Goal: Information Seeking & Learning: Learn about a topic

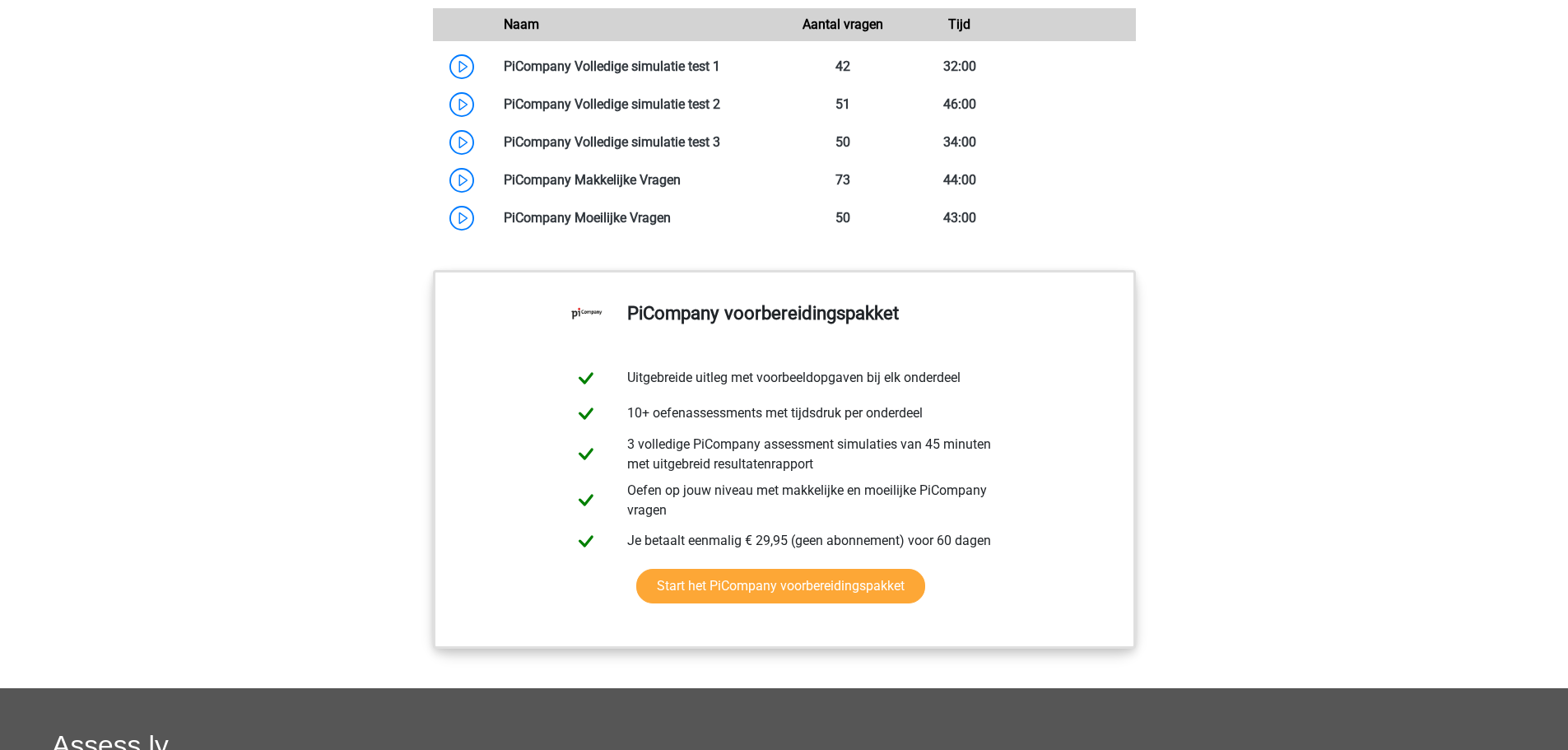
scroll to position [1483, 0]
click at [720, 73] on link at bounding box center [720, 65] width 0 height 16
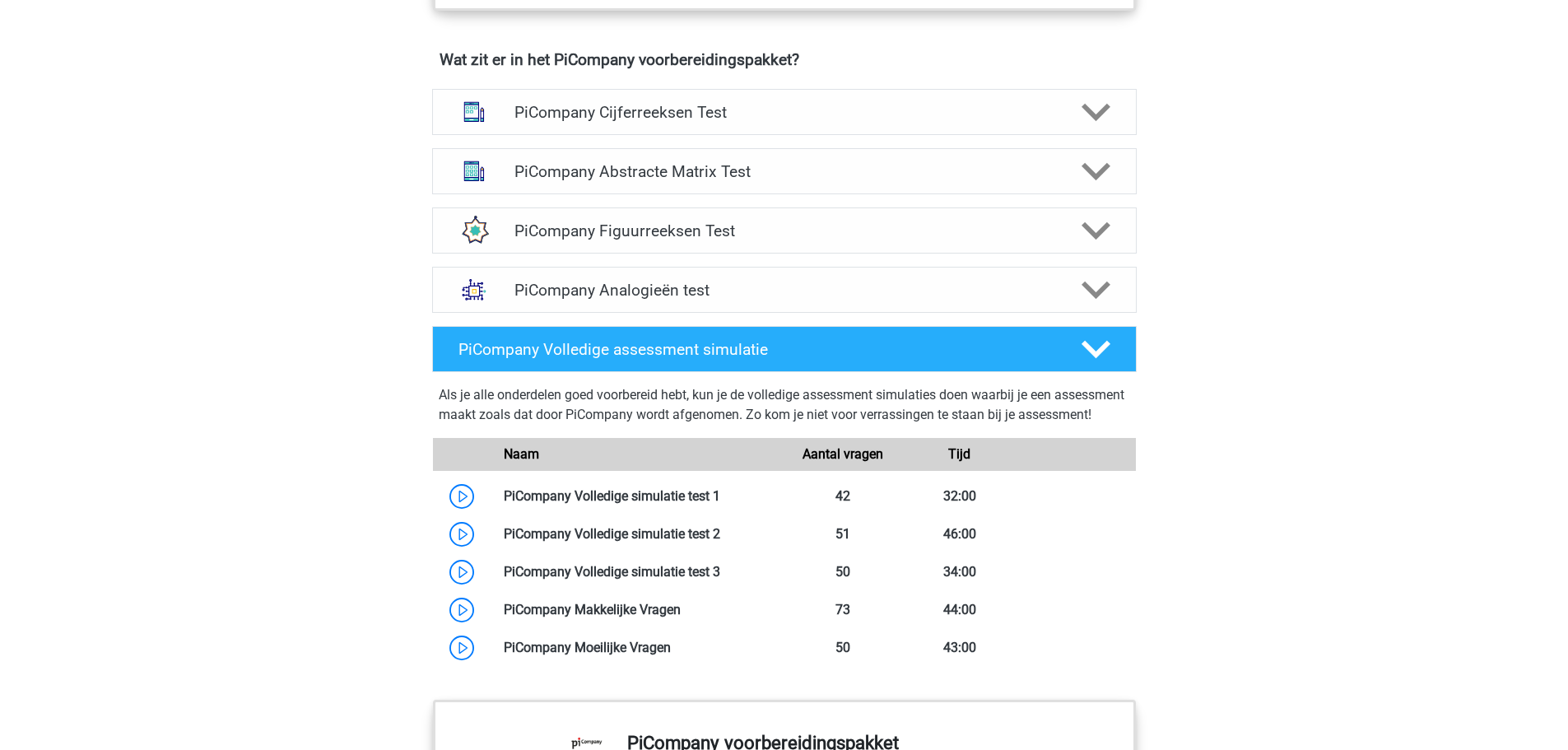
scroll to position [988, 0]
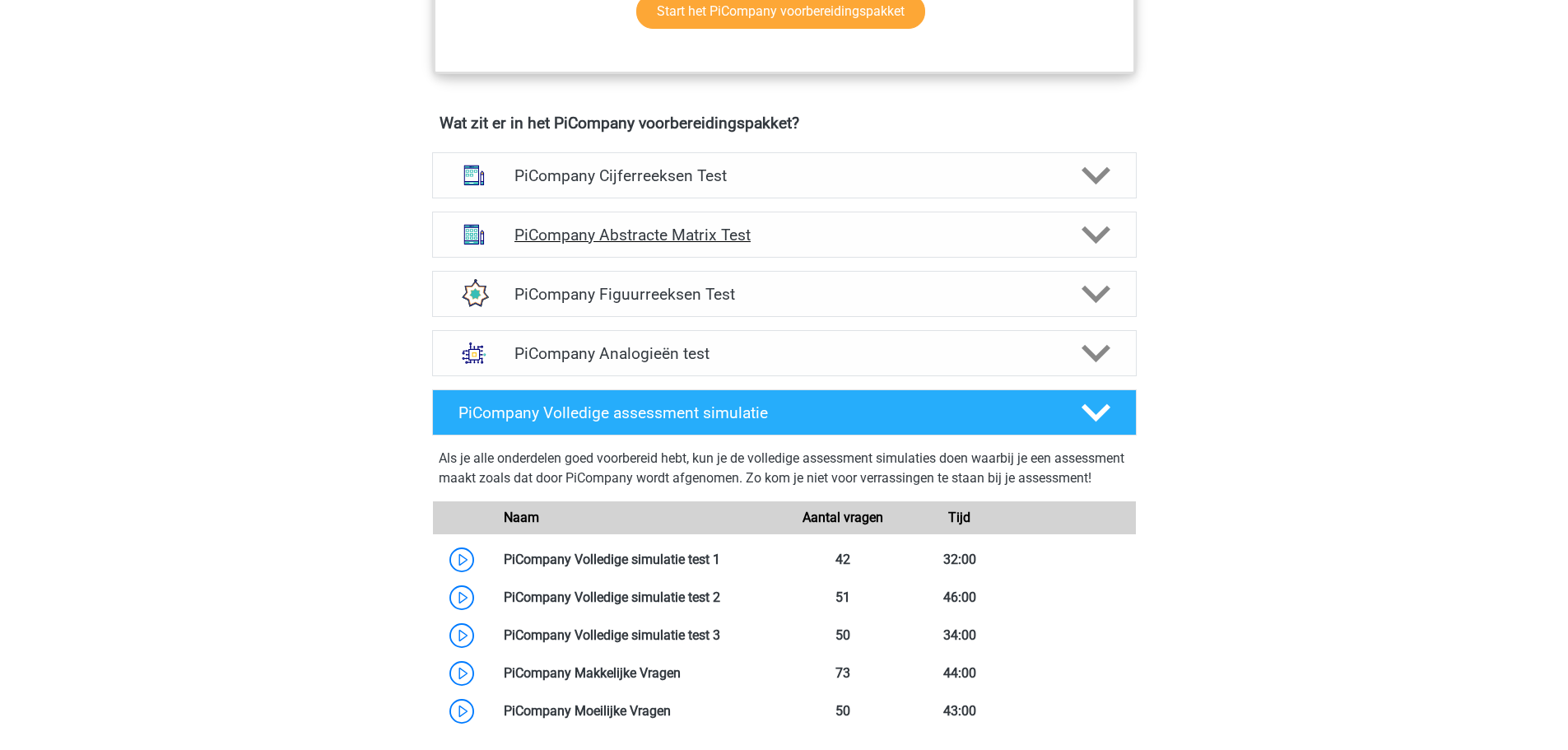
click at [598, 244] on h4 "PiCompany Abstracte Matrix Test" at bounding box center [784, 235] width 539 height 19
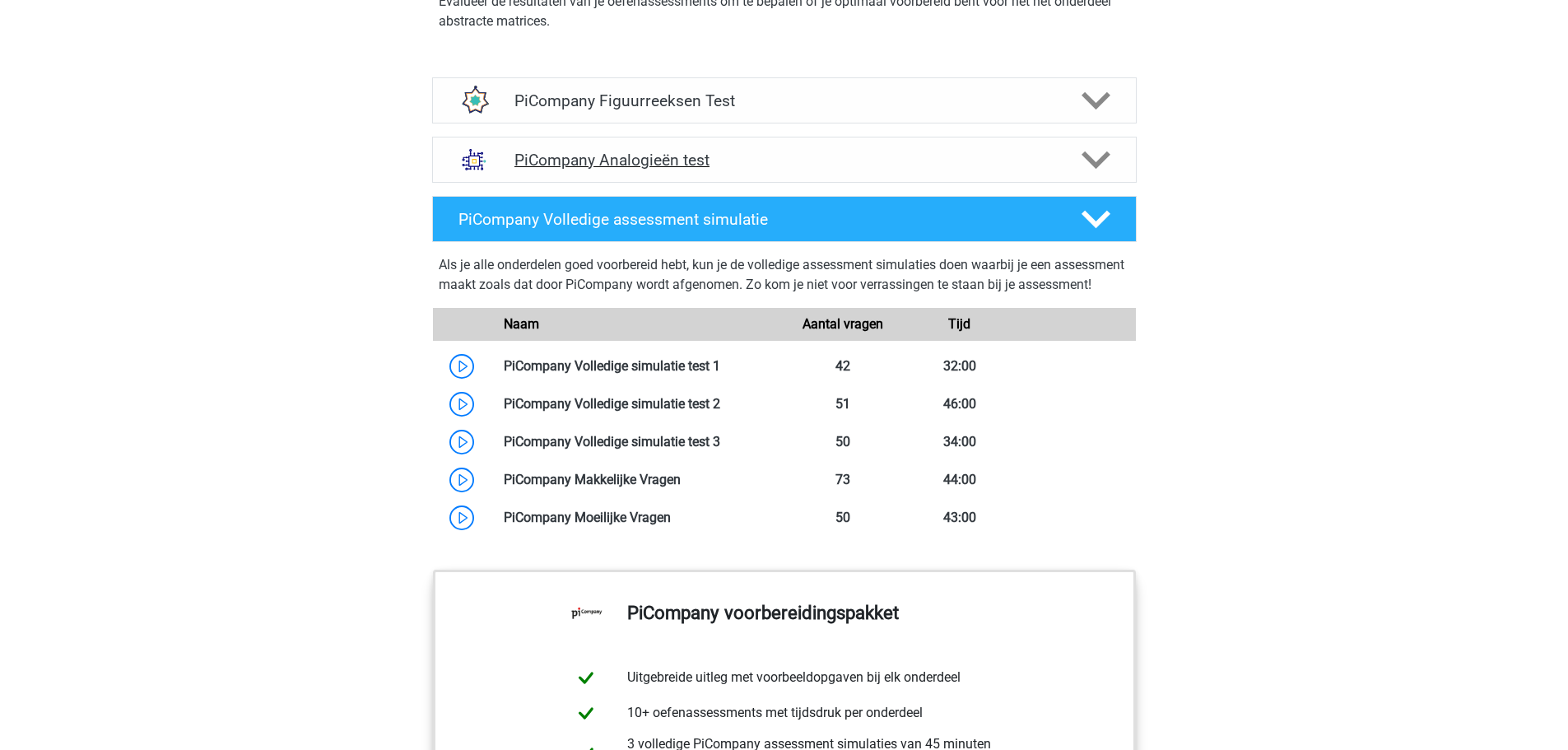
scroll to position [2059, 0]
click at [720, 411] on link at bounding box center [720, 402] width 0 height 16
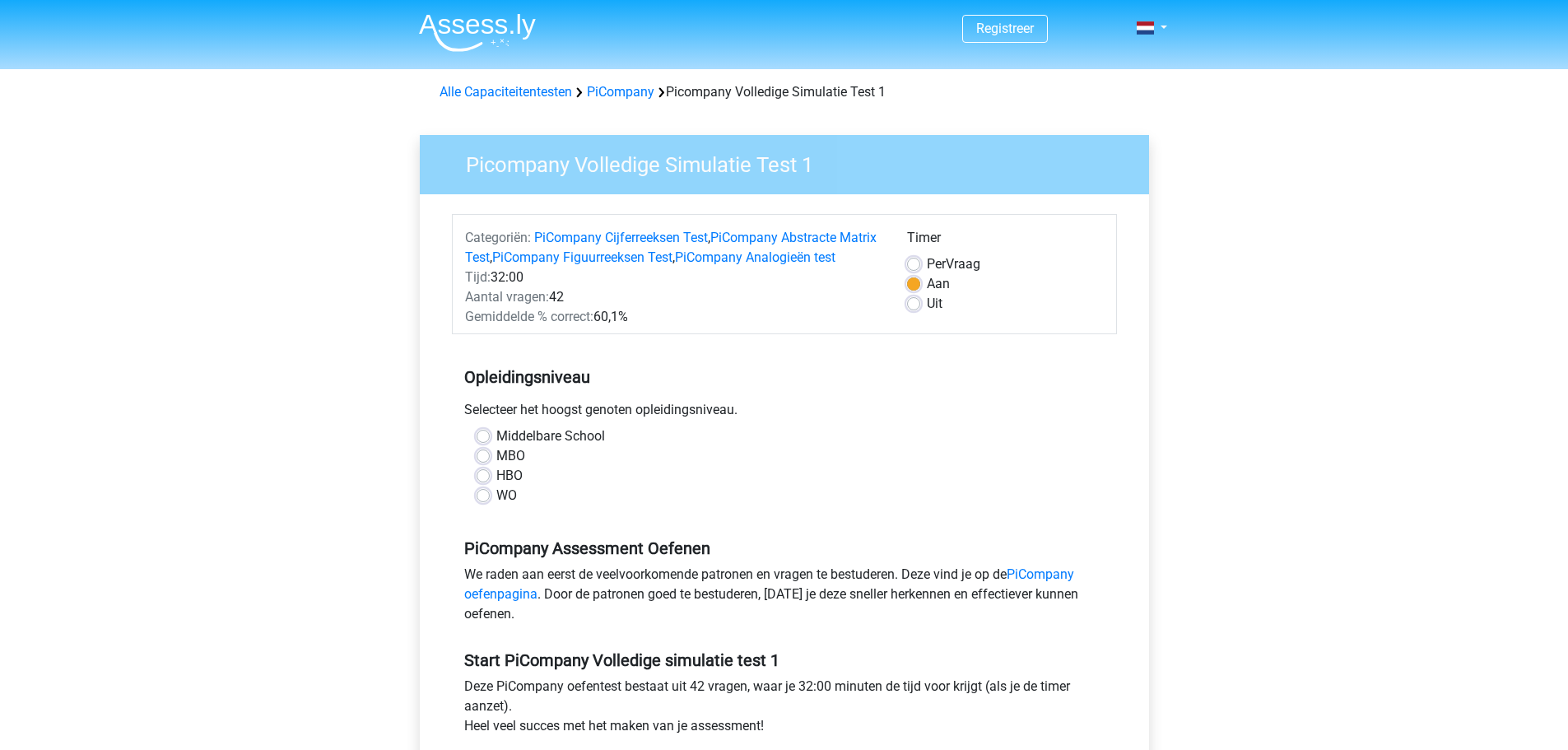
click at [500, 486] on label "HBO" at bounding box center [509, 477] width 27 height 20
click at [490, 483] on input "HBO" at bounding box center [483, 475] width 13 height 16
radio input "true"
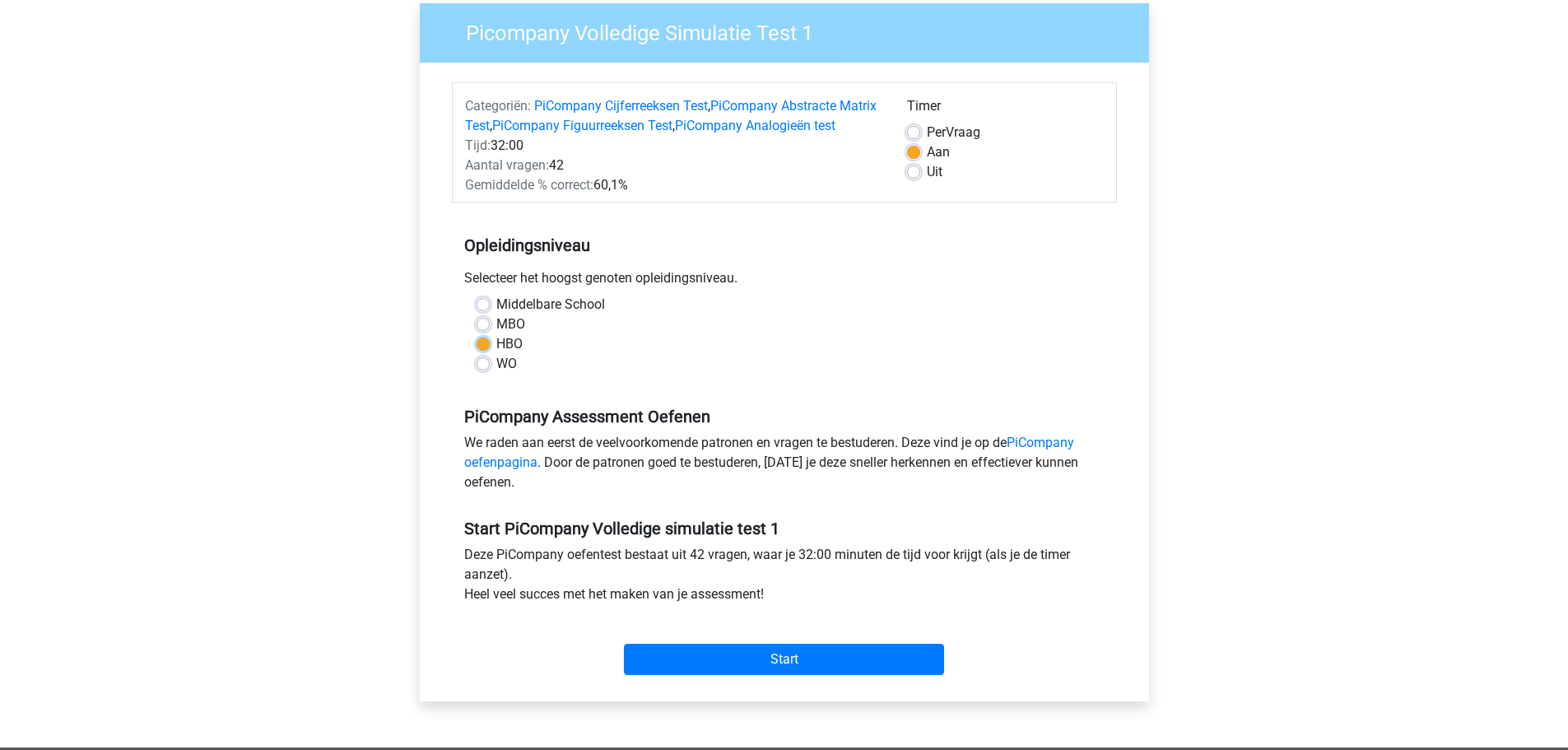
scroll to position [165, 0]
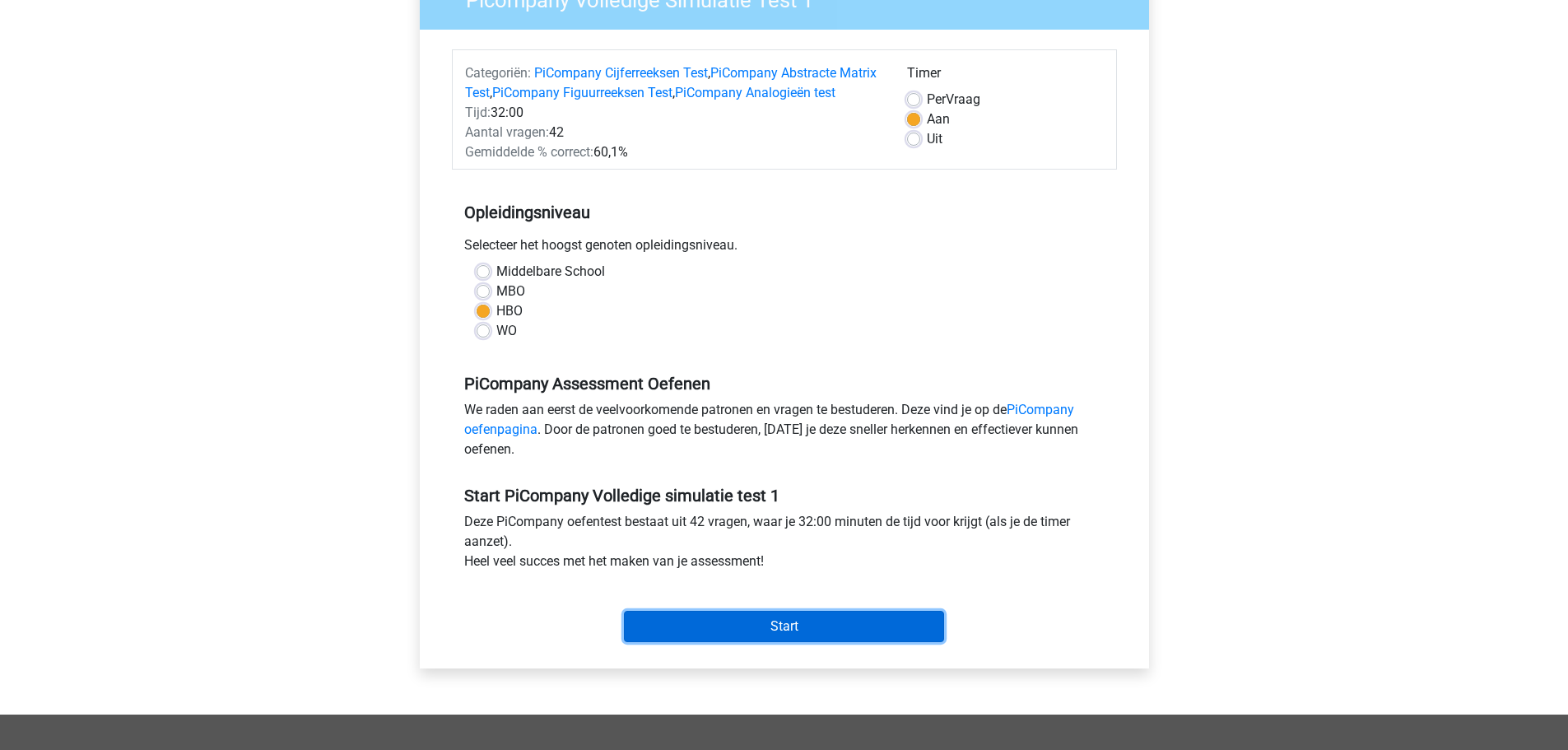
click at [719, 640] on input "Start" at bounding box center [784, 627] width 320 height 31
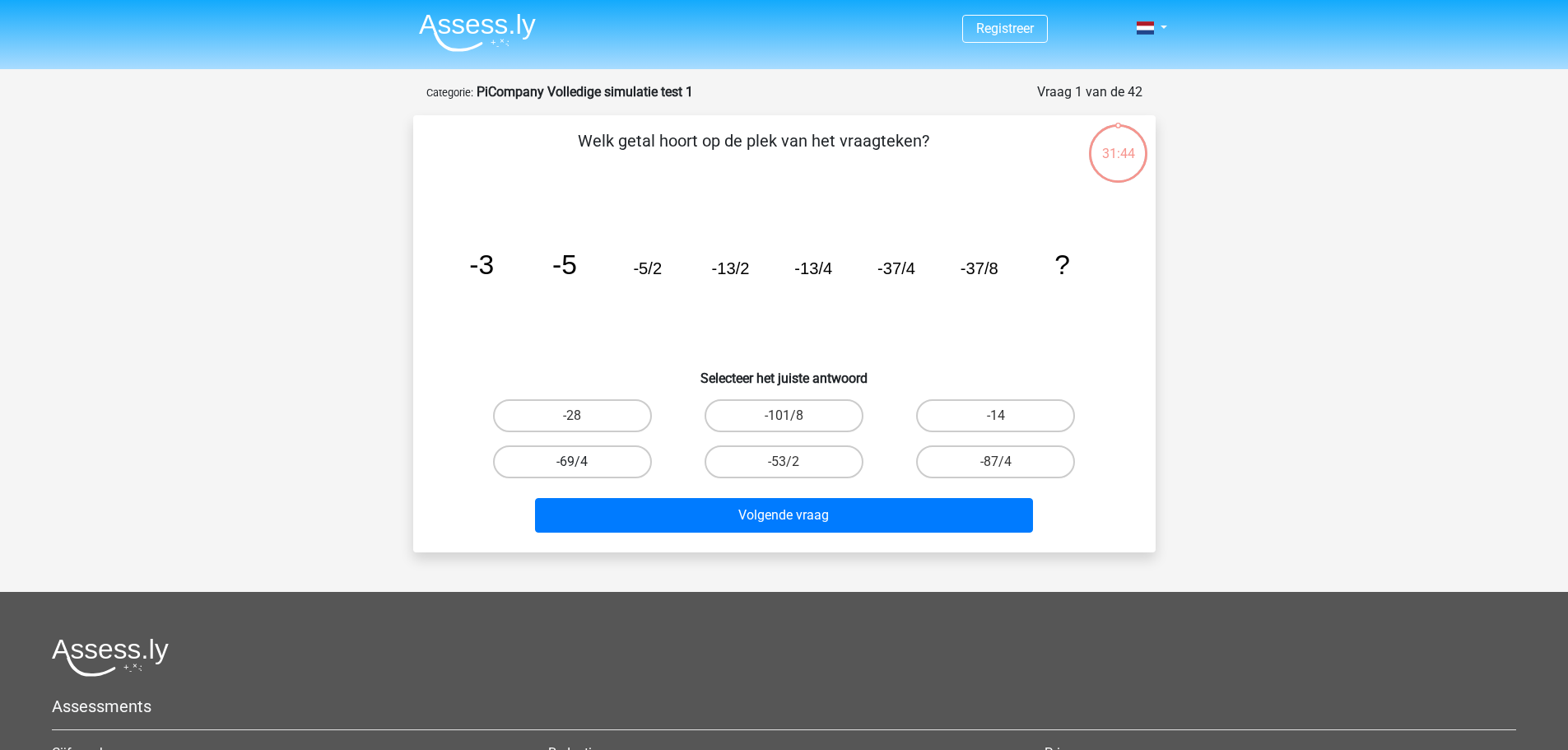
click at [622, 469] on label "-69/4" at bounding box center [572, 462] width 159 height 33
click at [582, 469] on input "-69/4" at bounding box center [578, 467] width 11 height 11
radio input "true"
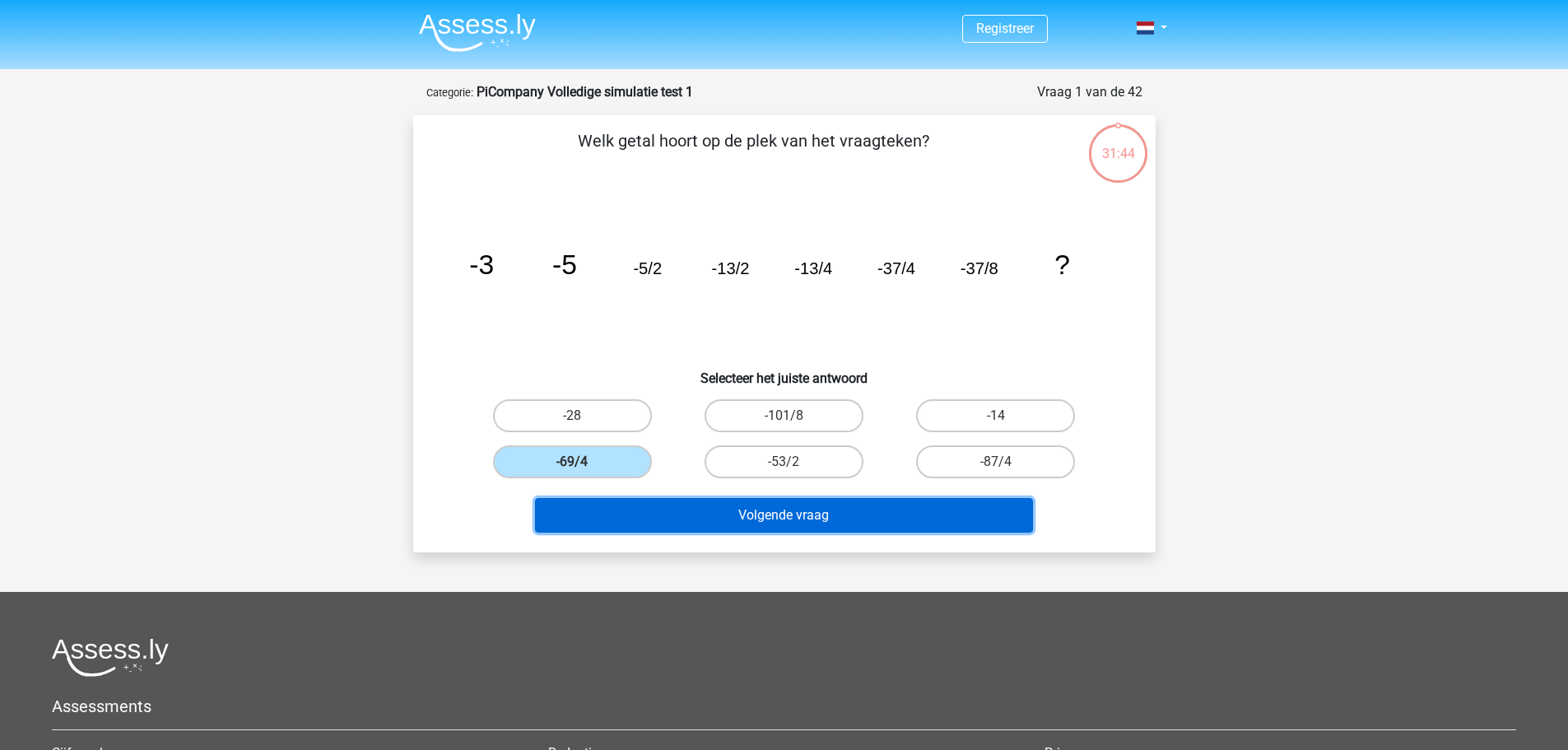
click at [637, 509] on button "Volgende vraag" at bounding box center [784, 516] width 498 height 35
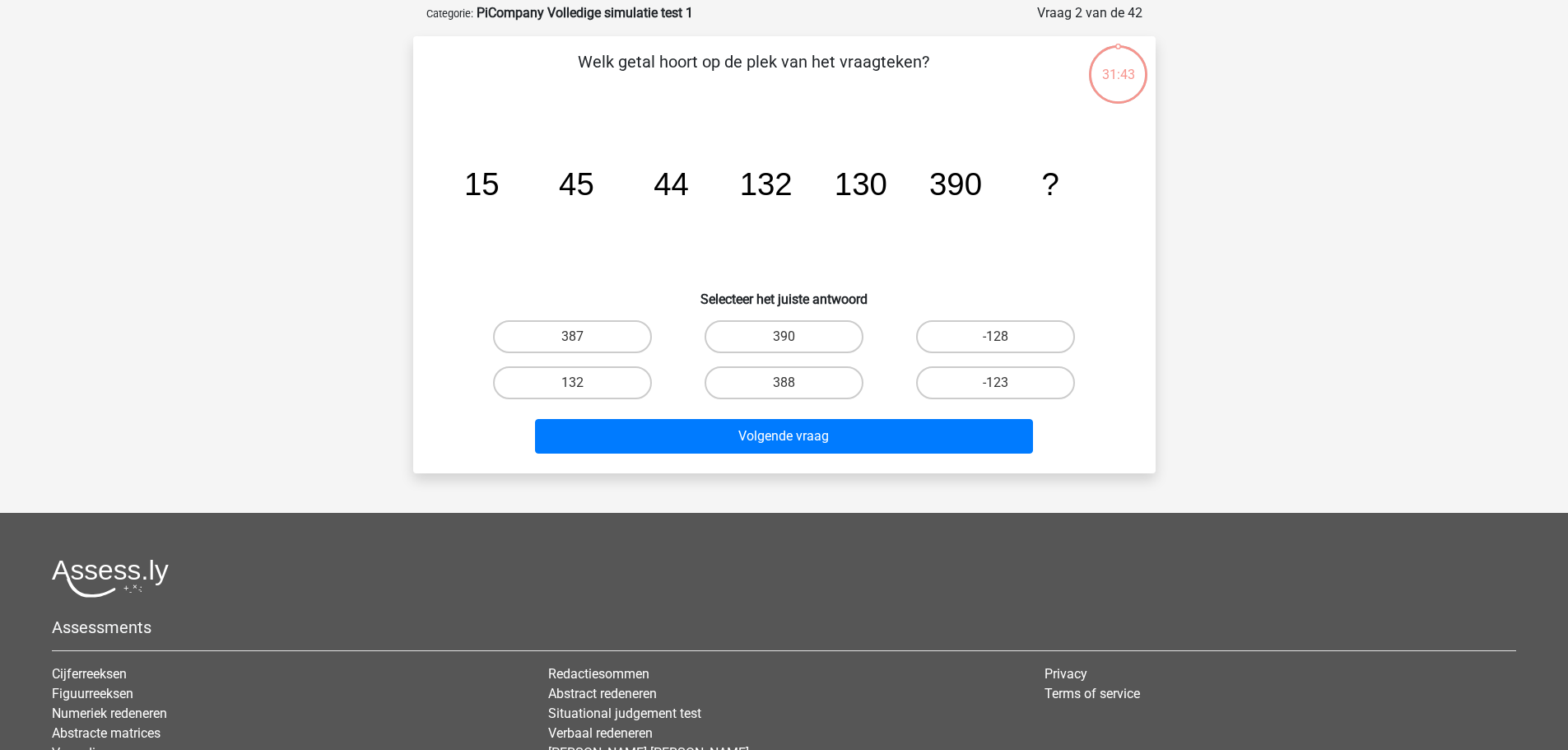
scroll to position [82, 0]
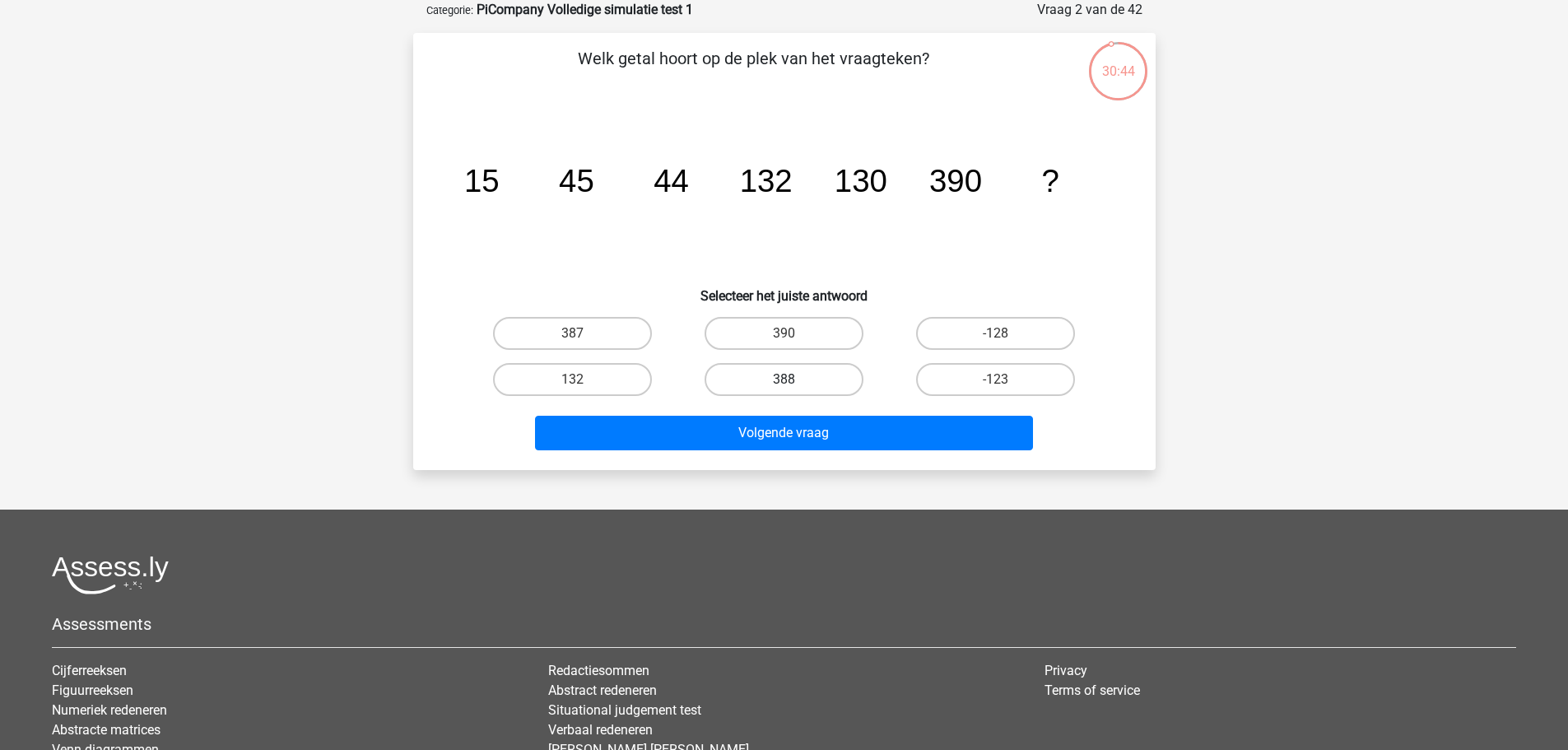
click at [800, 371] on label "388" at bounding box center [784, 380] width 159 height 33
click at [795, 380] on input "388" at bounding box center [789, 385] width 11 height 11
radio input "true"
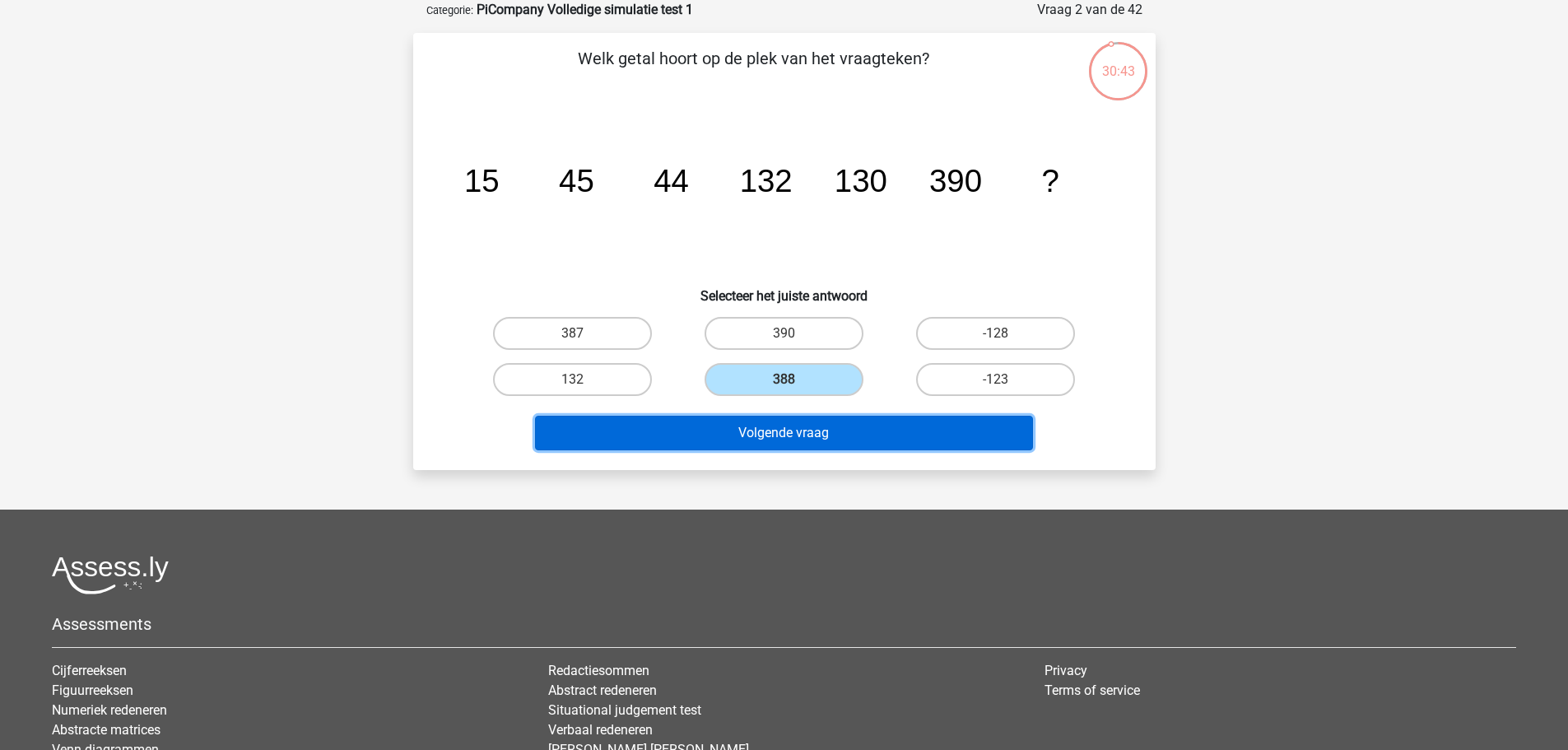
click at [796, 448] on button "Volgende vraag" at bounding box center [784, 434] width 498 height 35
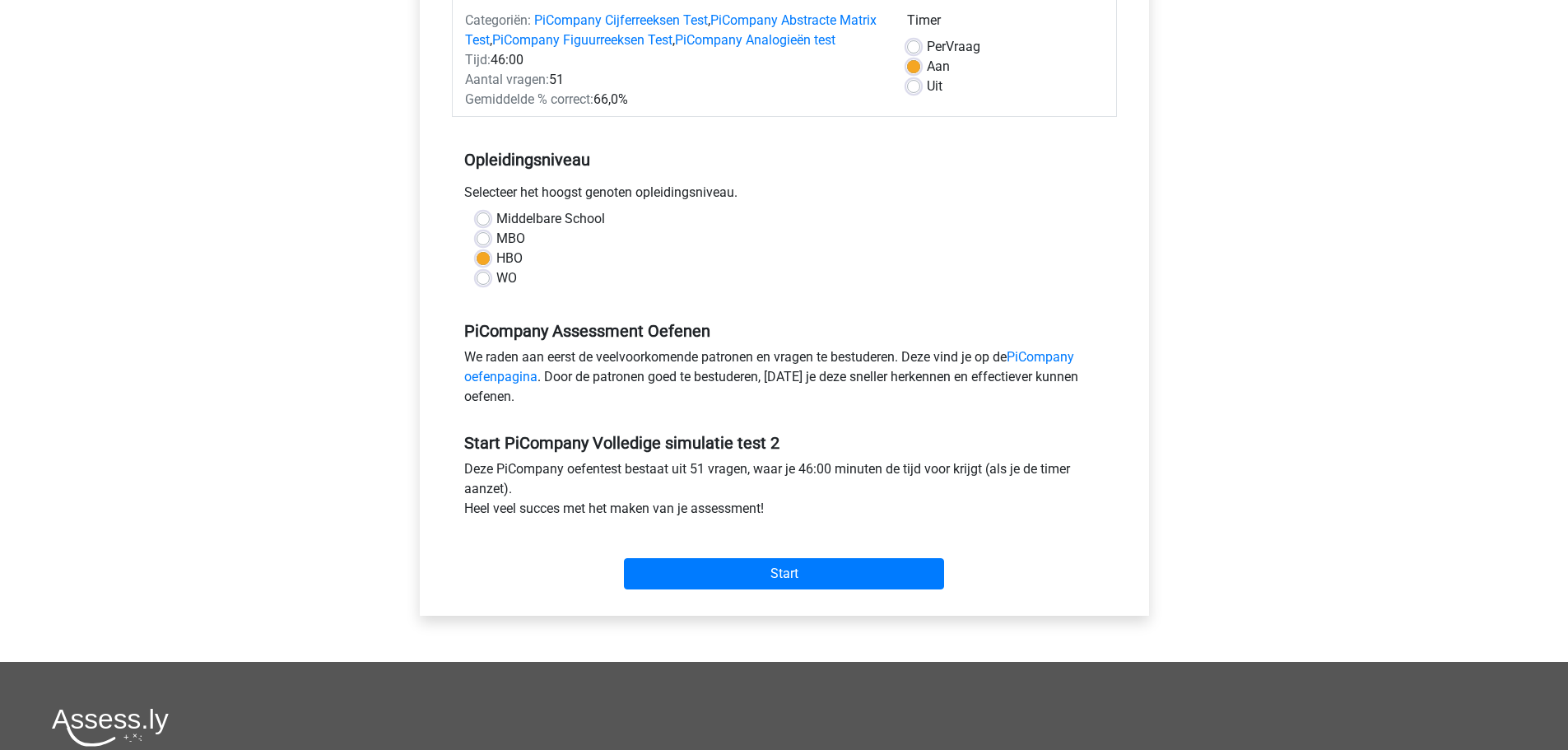
scroll to position [247, 0]
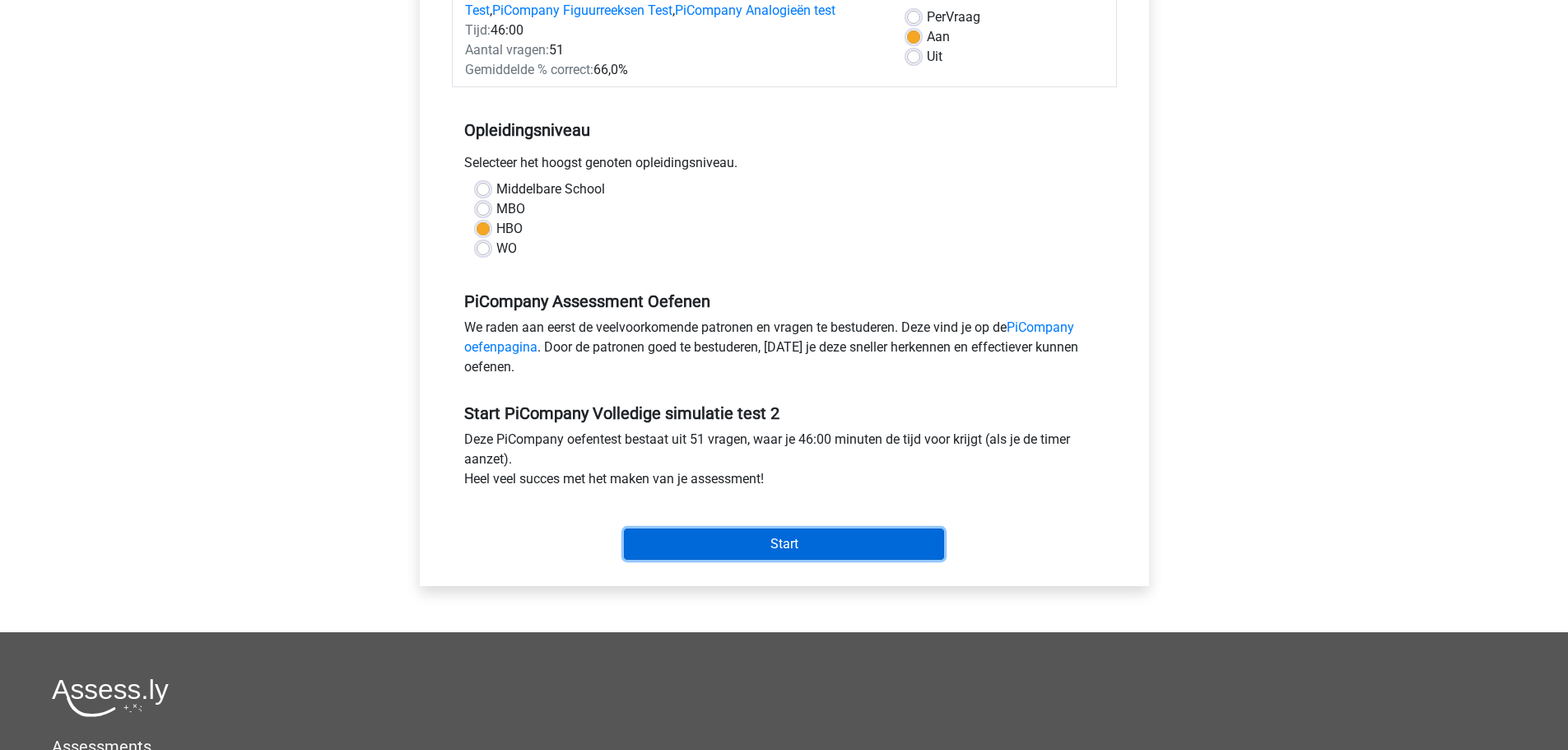
click at [677, 560] on input "Start" at bounding box center [784, 544] width 320 height 31
